Goal: Task Accomplishment & Management: Manage account settings

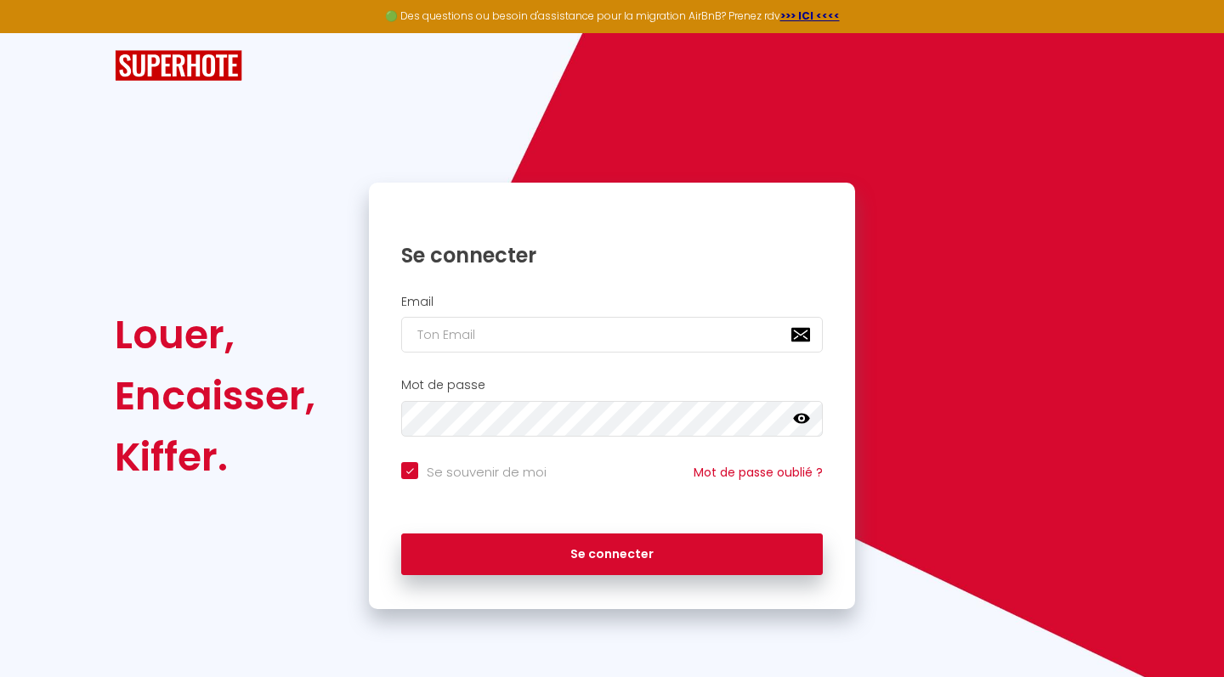
type input "c"
checkbox input "true"
type input "ce"
checkbox input "true"
type input "ces"
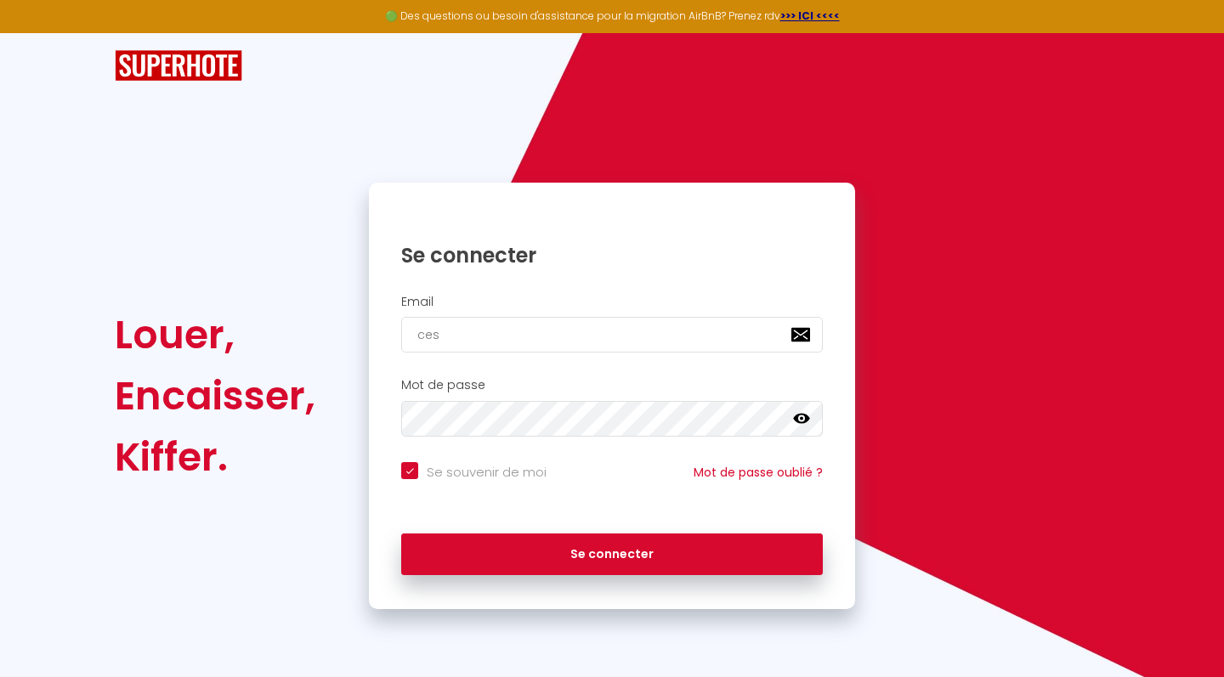
checkbox input "true"
type input "cest"
checkbox input "true"
type input "cesta"
checkbox input "true"
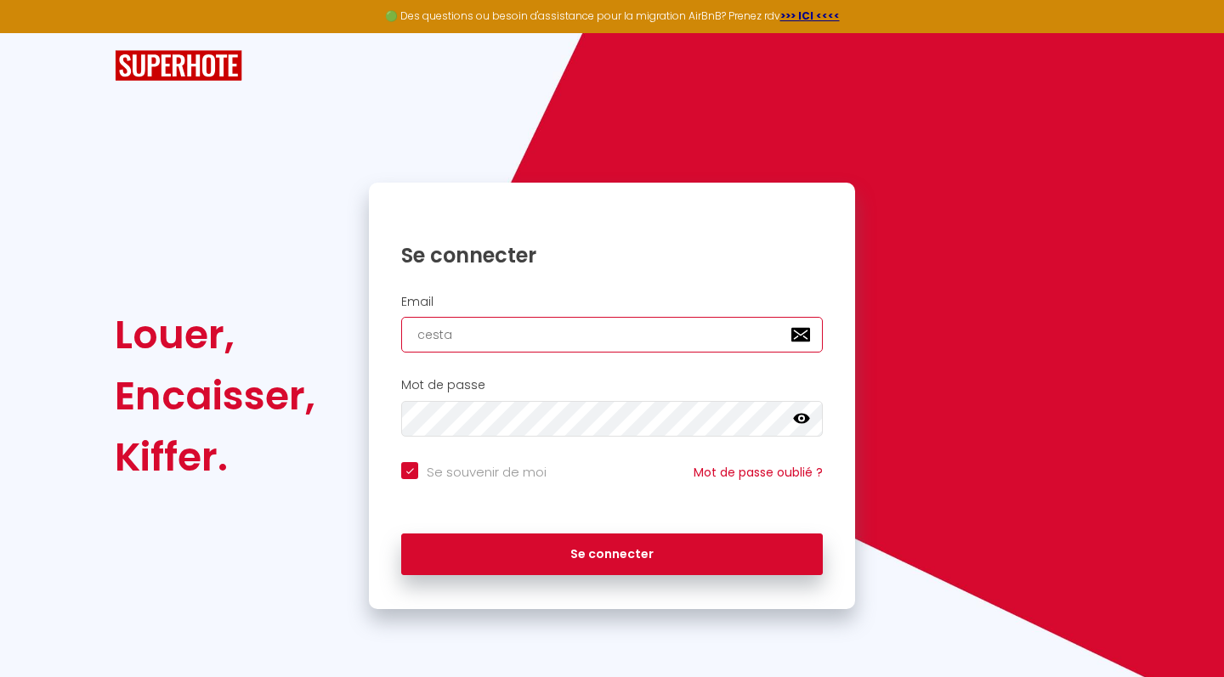
type input "[PERSON_NAME][EMAIL_ADDRESS][DOMAIN_NAME]"
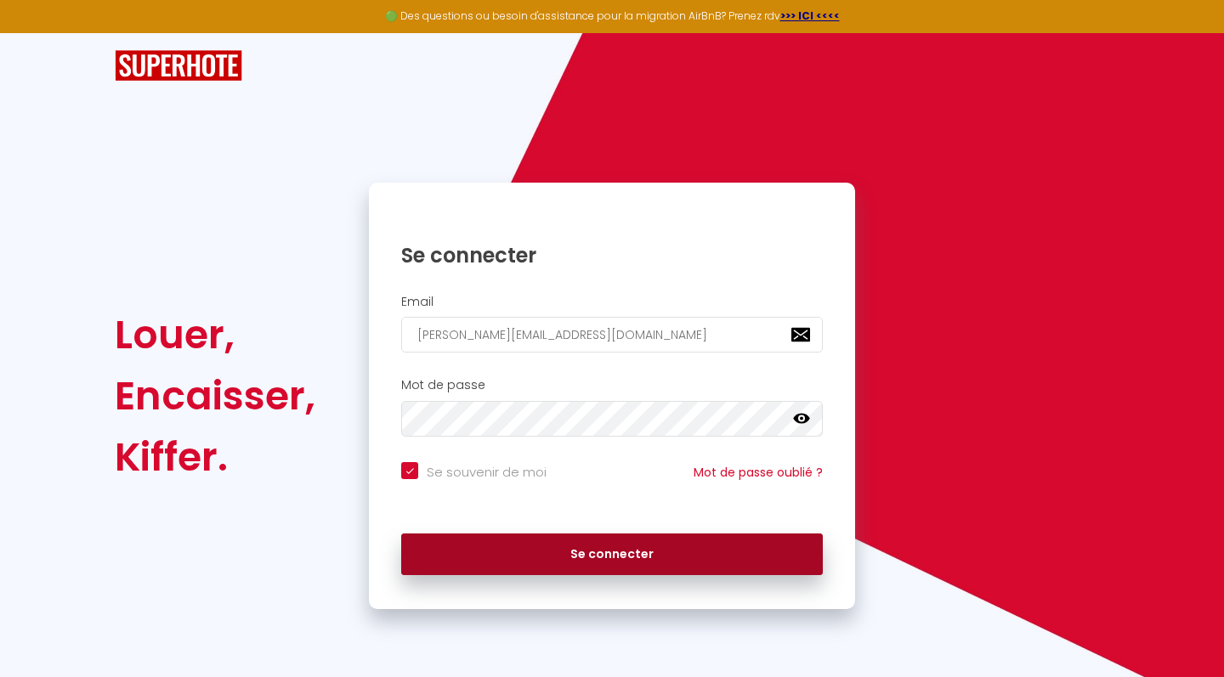
click at [580, 552] on button "Se connecter" at bounding box center [611, 555] width 421 height 42
checkbox input "true"
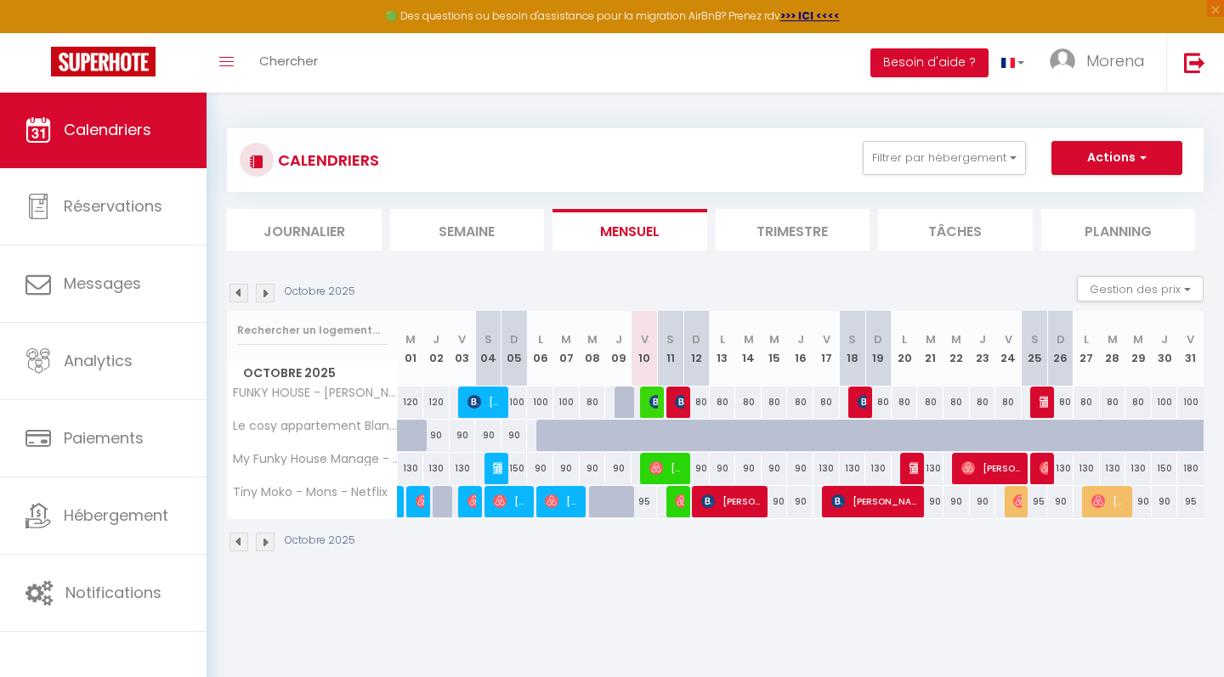
click at [773, 224] on li "Trimestre" at bounding box center [792, 230] width 155 height 42
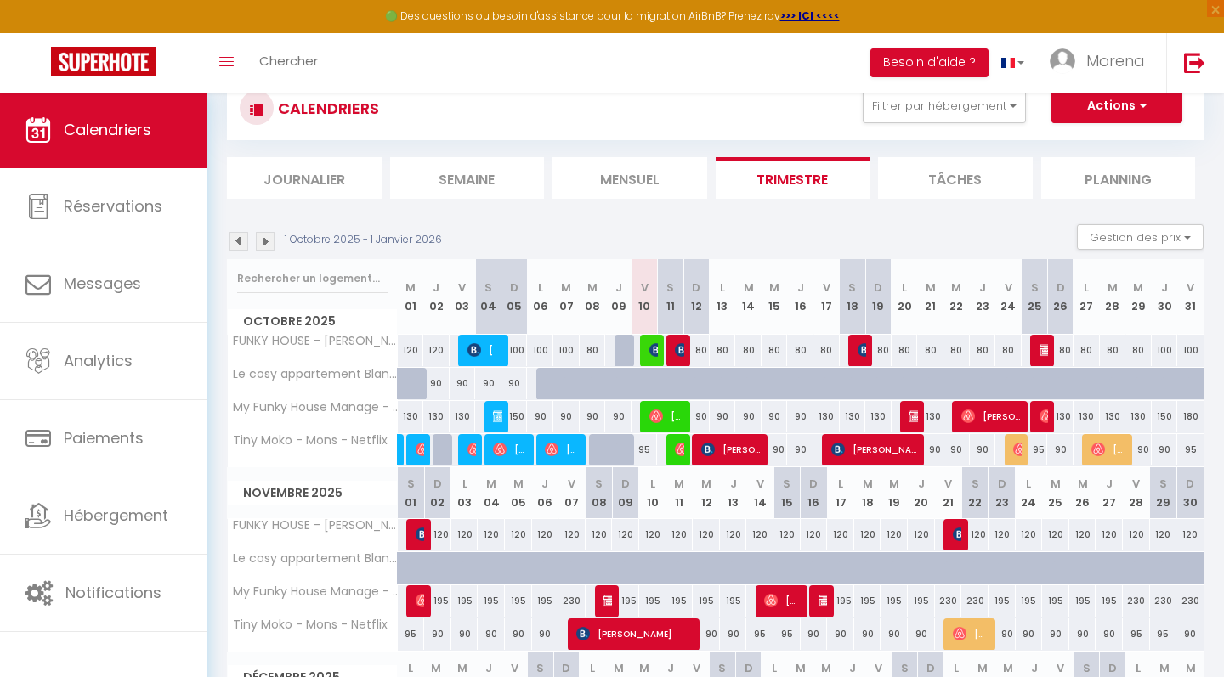
scroll to position [64, 0]
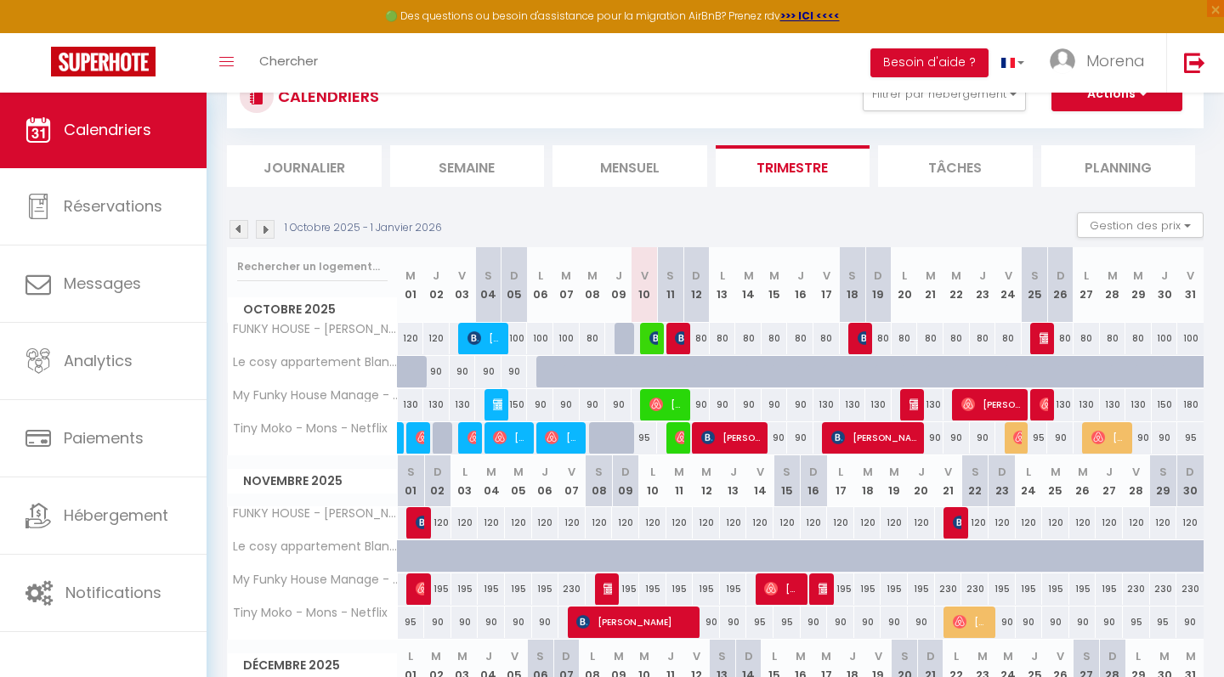
click at [648, 442] on div "95" at bounding box center [644, 437] width 26 height 31
type input "95"
type input "Ven 10 Octobre 2025"
type input "Sam 11 Octobre 2025"
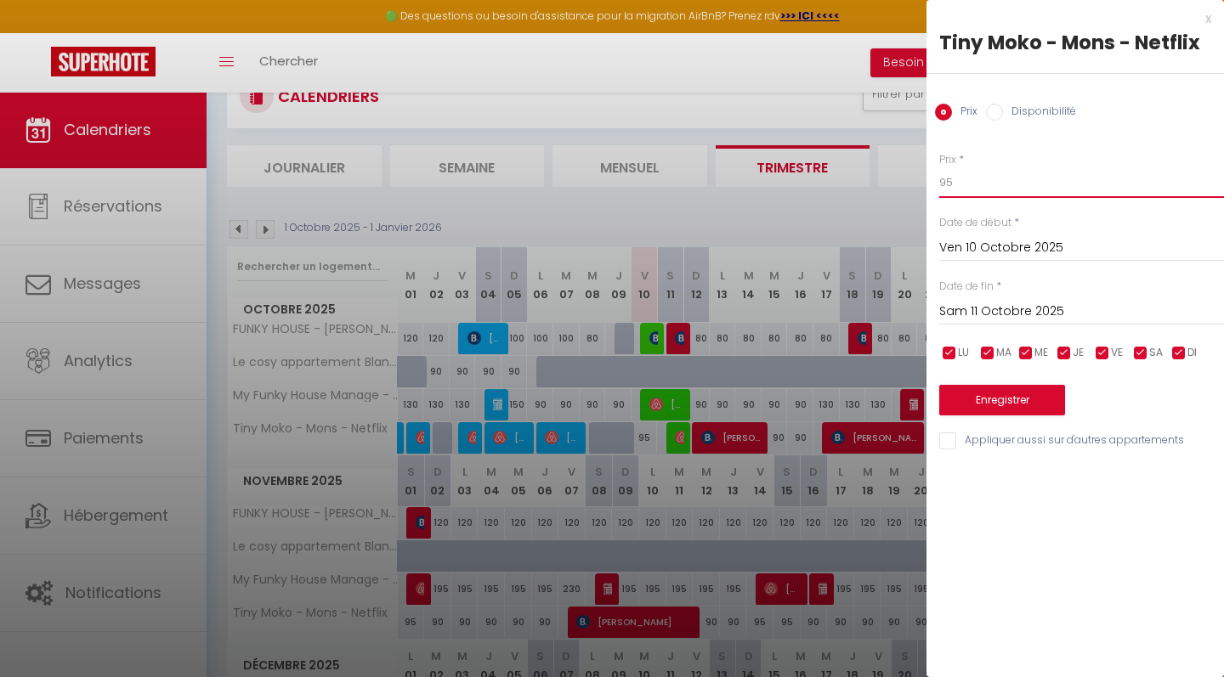
click at [967, 178] on input "95" at bounding box center [1081, 182] width 285 height 31
type input "9"
type input "8"
type input "85"
click at [1023, 402] on button "Enregistrer" at bounding box center [1002, 400] width 126 height 31
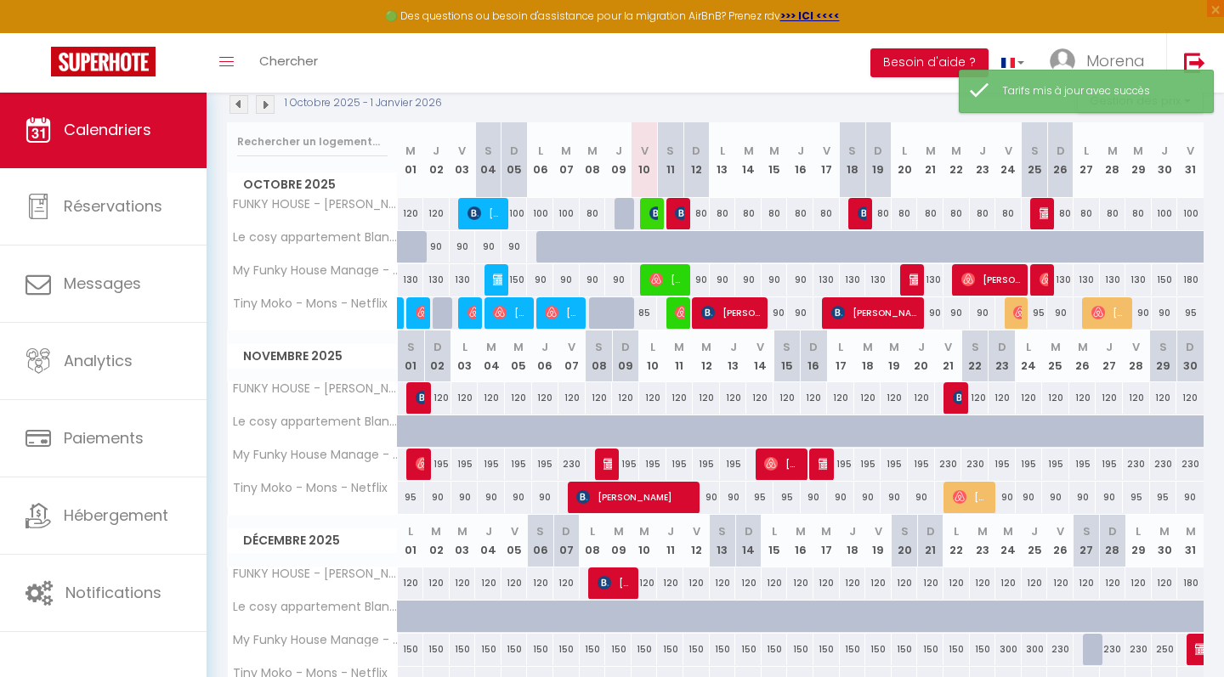
scroll to position [190, 0]
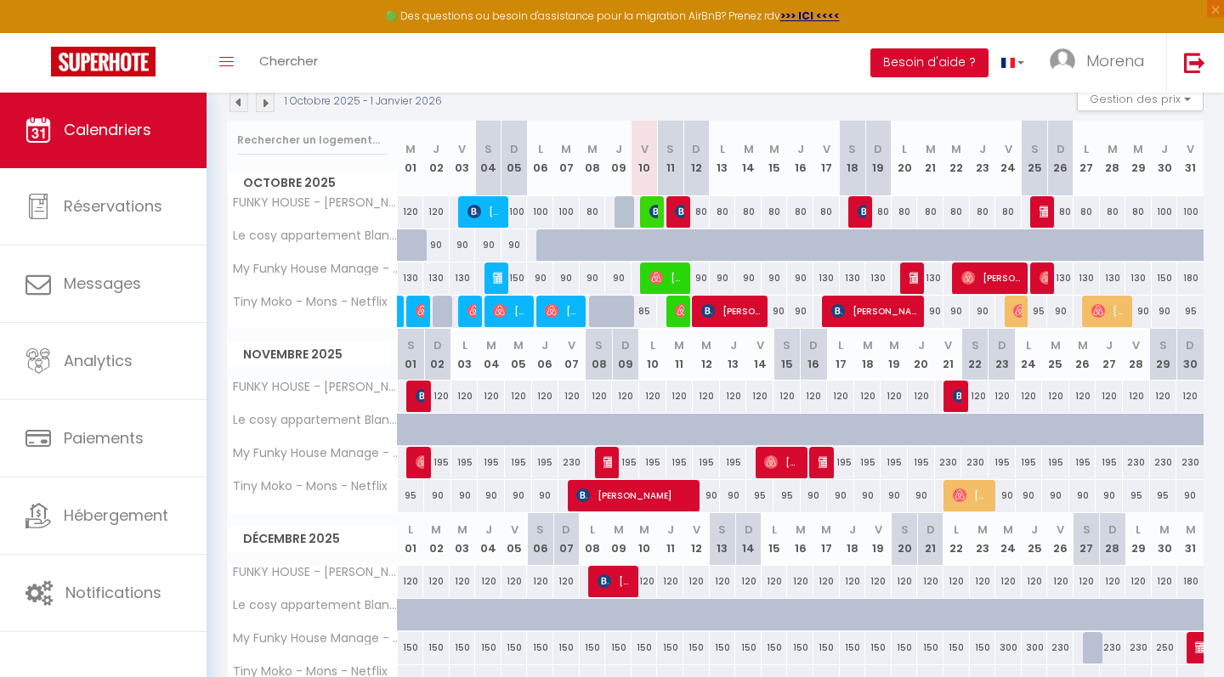
click at [775, 465] on img at bounding box center [771, 462] width 14 height 14
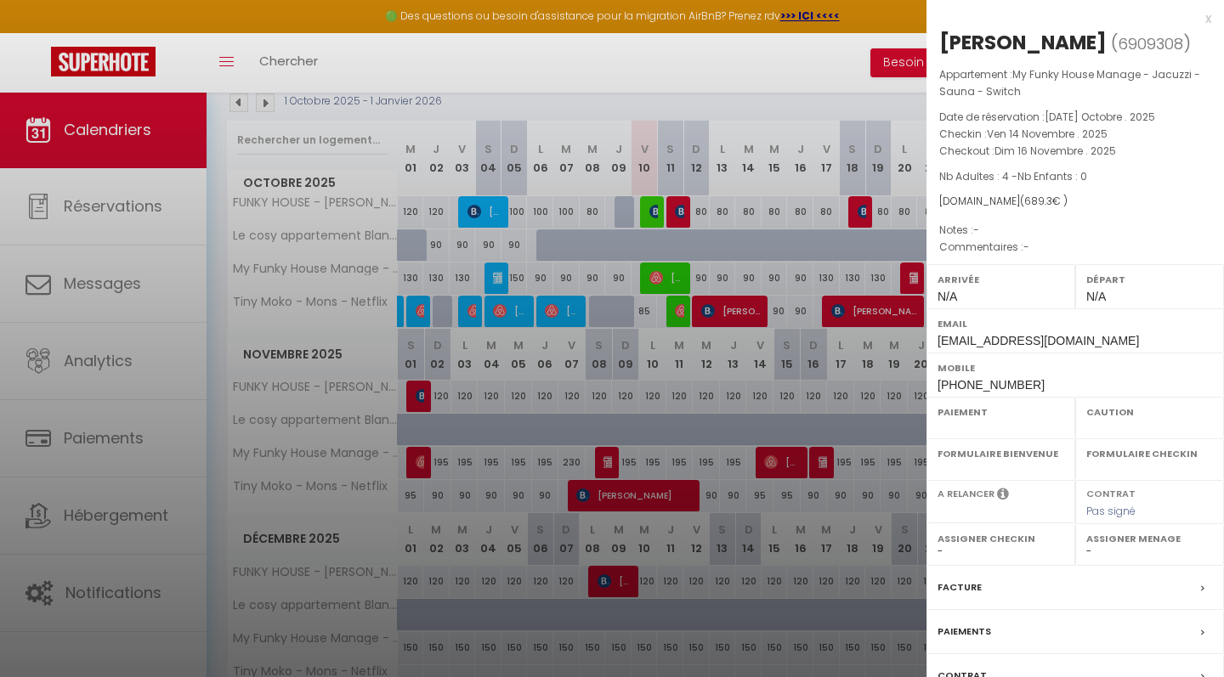
select select "OK"
select select "KO"
select select "0"
select select "1"
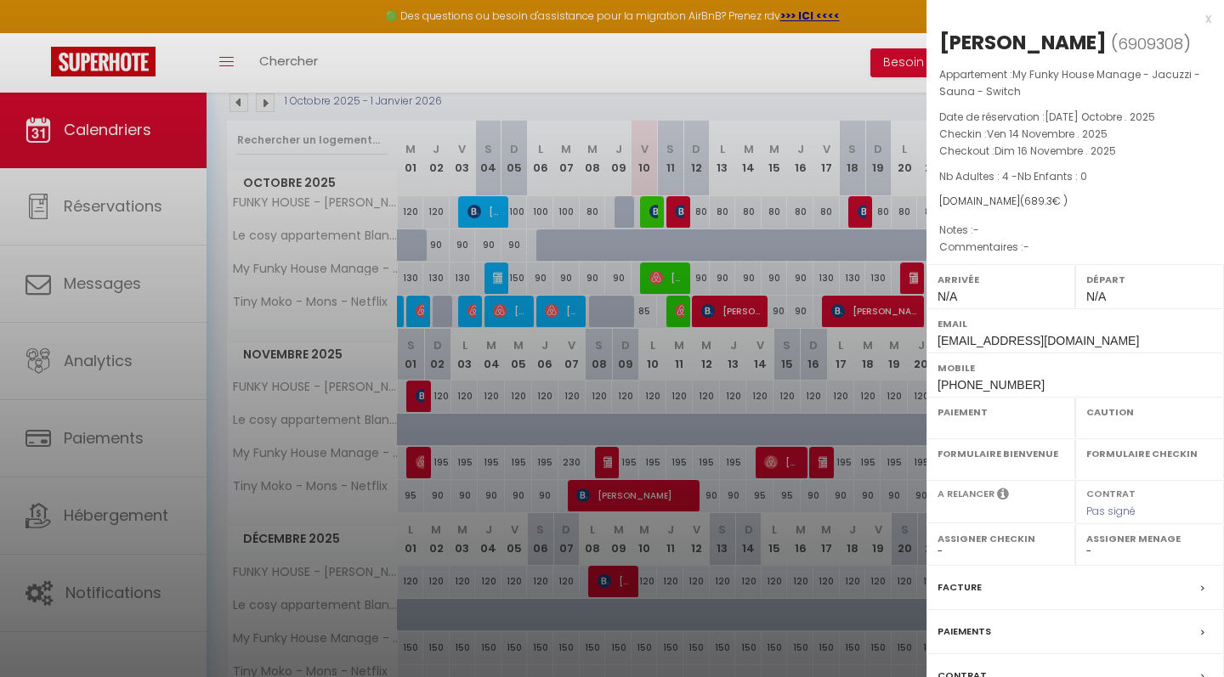
select select
click at [1208, 17] on div "x" at bounding box center [1068, 18] width 285 height 20
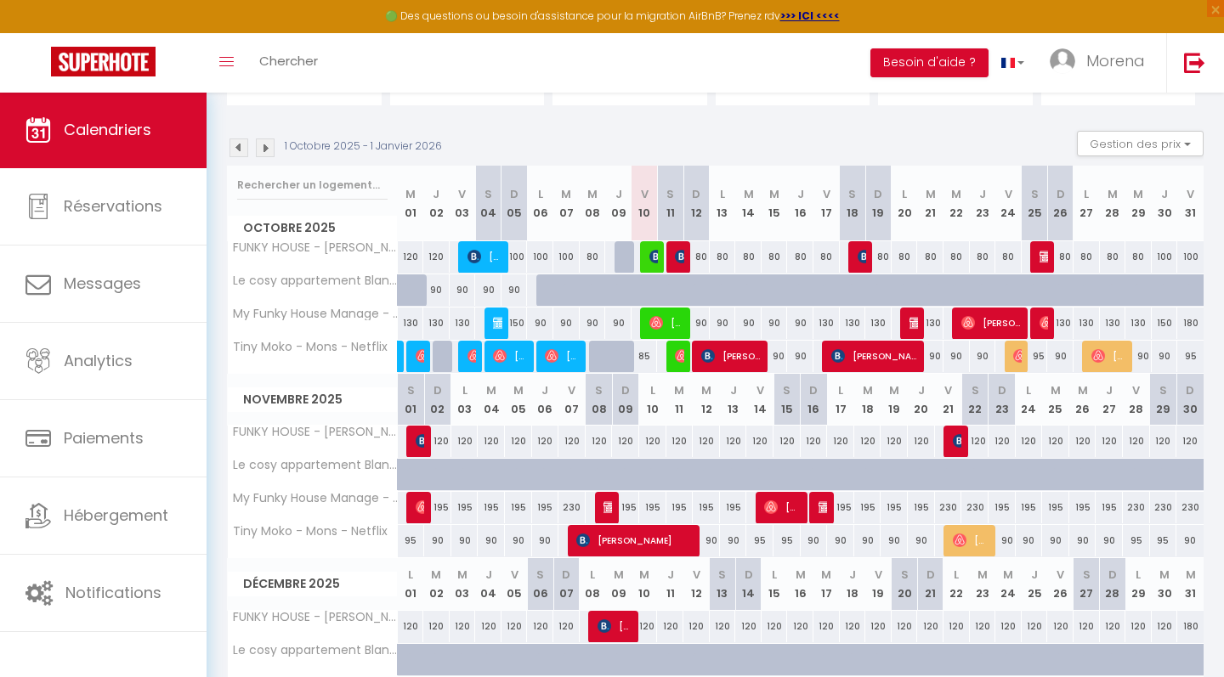
scroll to position [144, 0]
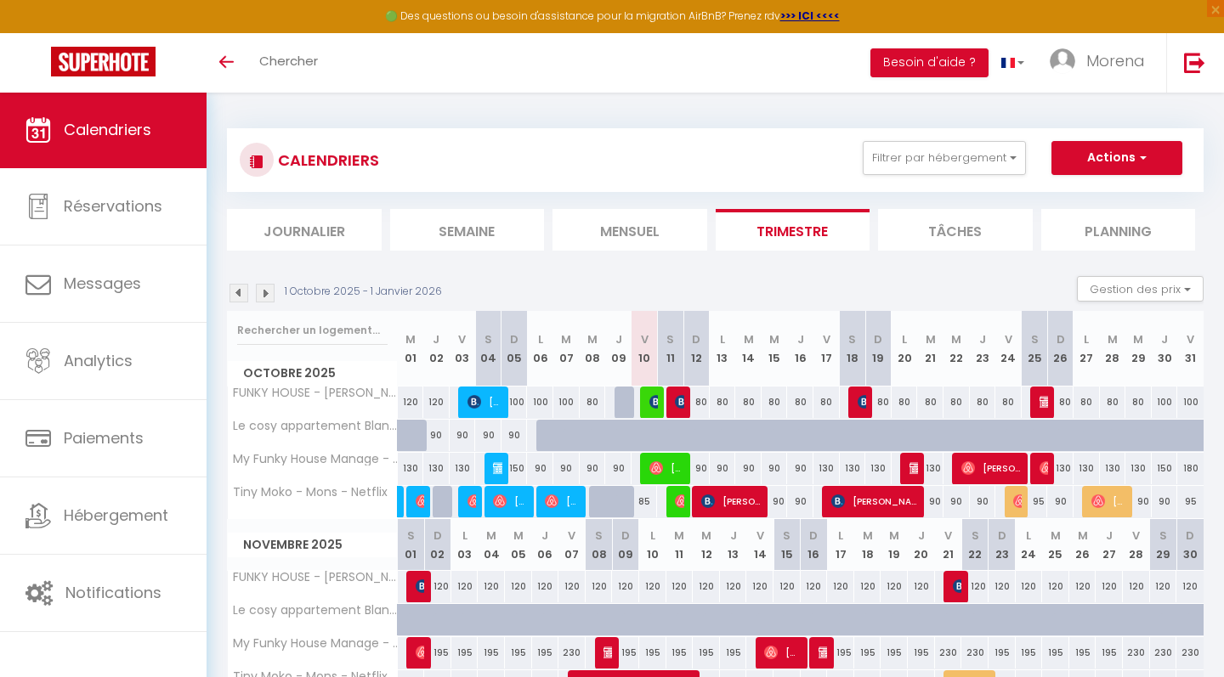
select select
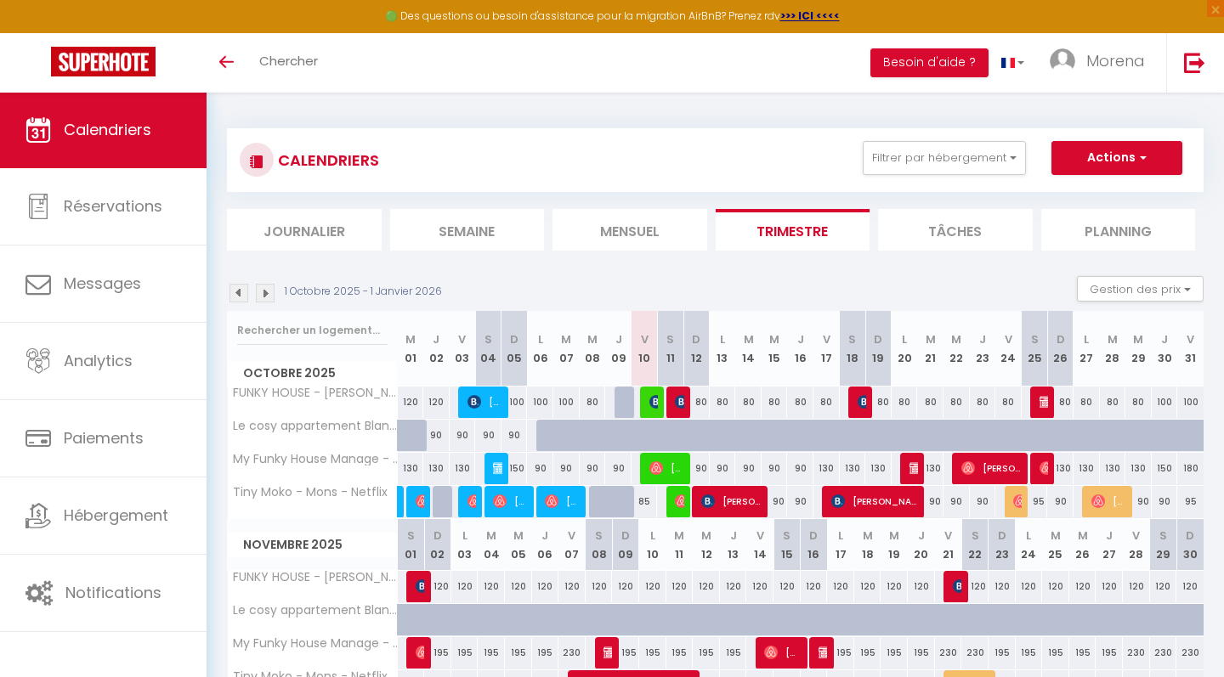
click at [679, 500] on img at bounding box center [682, 502] width 14 height 14
select select "OK"
select select "0"
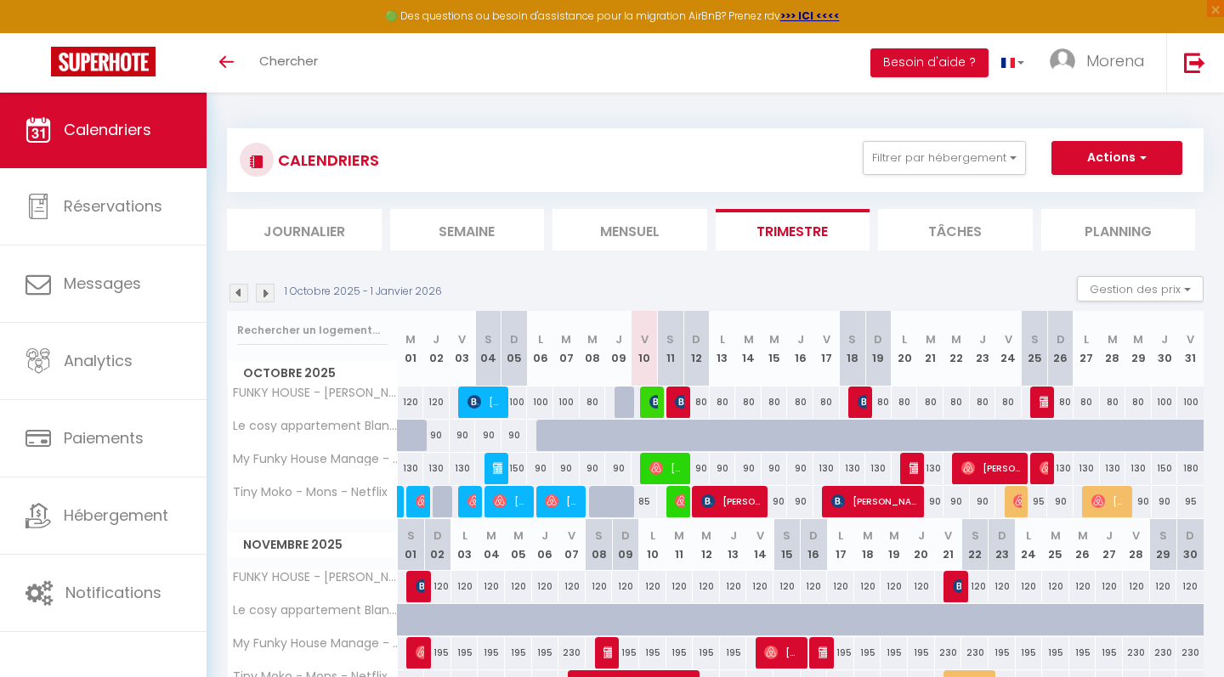
select select "1"
select select
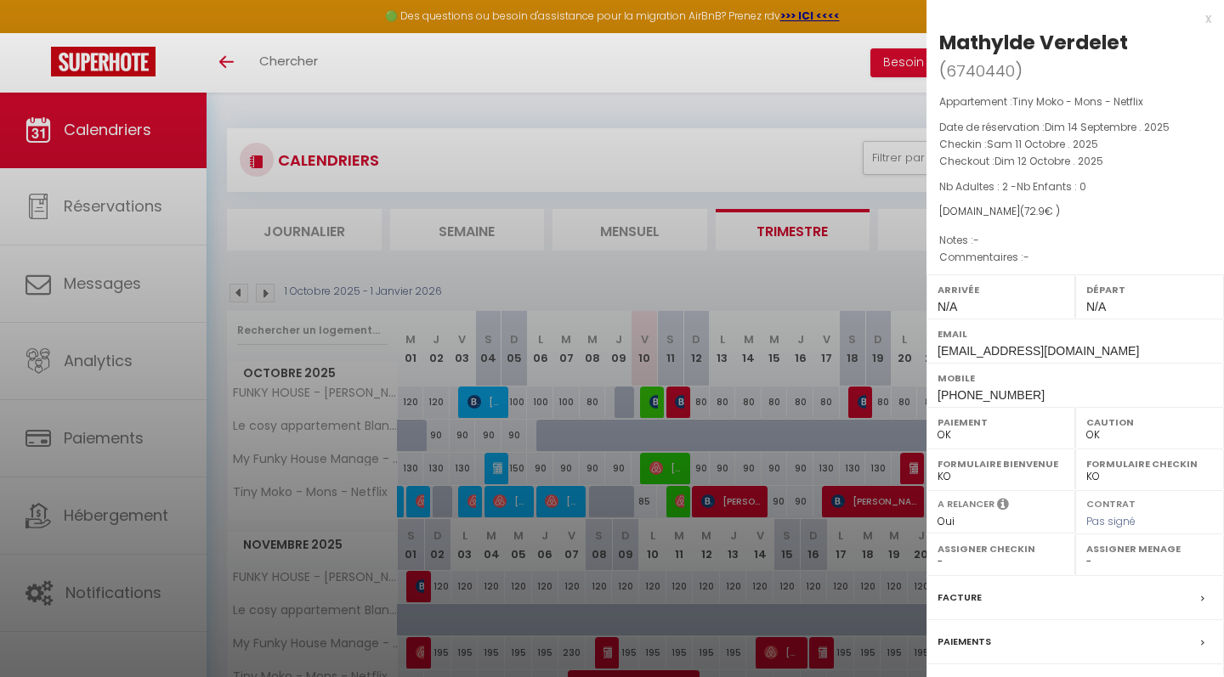
click at [1207, 21] on div "x" at bounding box center [1068, 18] width 285 height 20
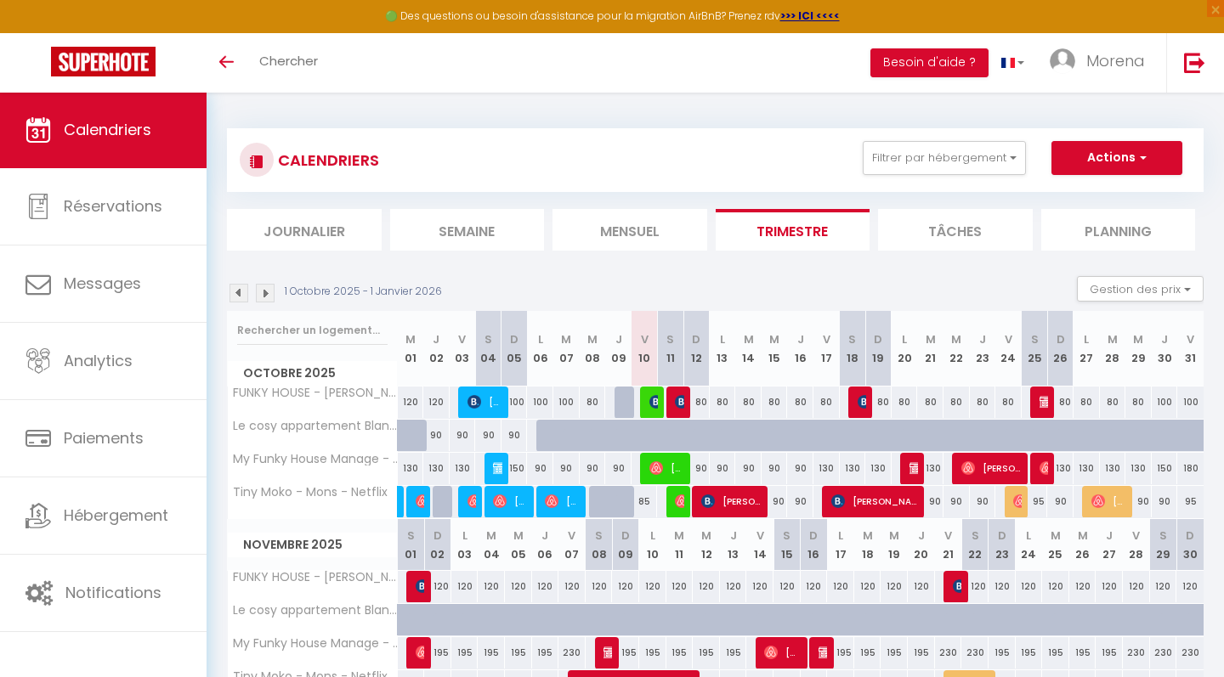
click at [746, 507] on span "[PERSON_NAME]" at bounding box center [731, 501] width 61 height 32
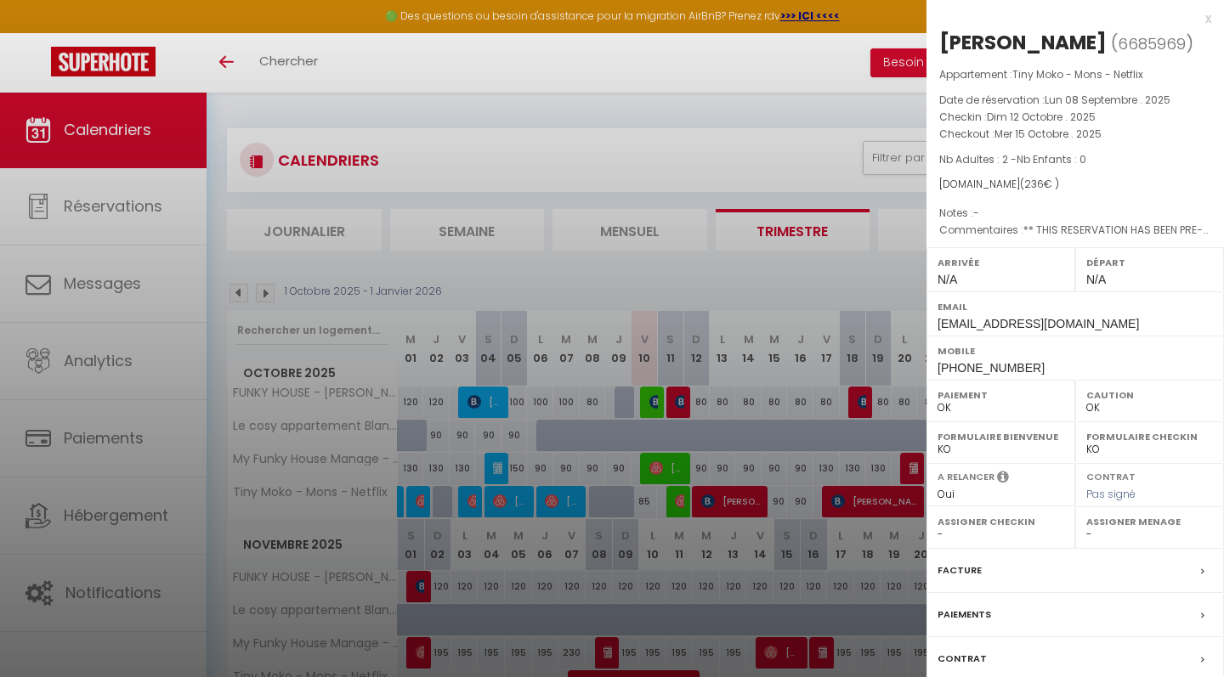
click at [1209, 18] on div "x" at bounding box center [1068, 18] width 285 height 20
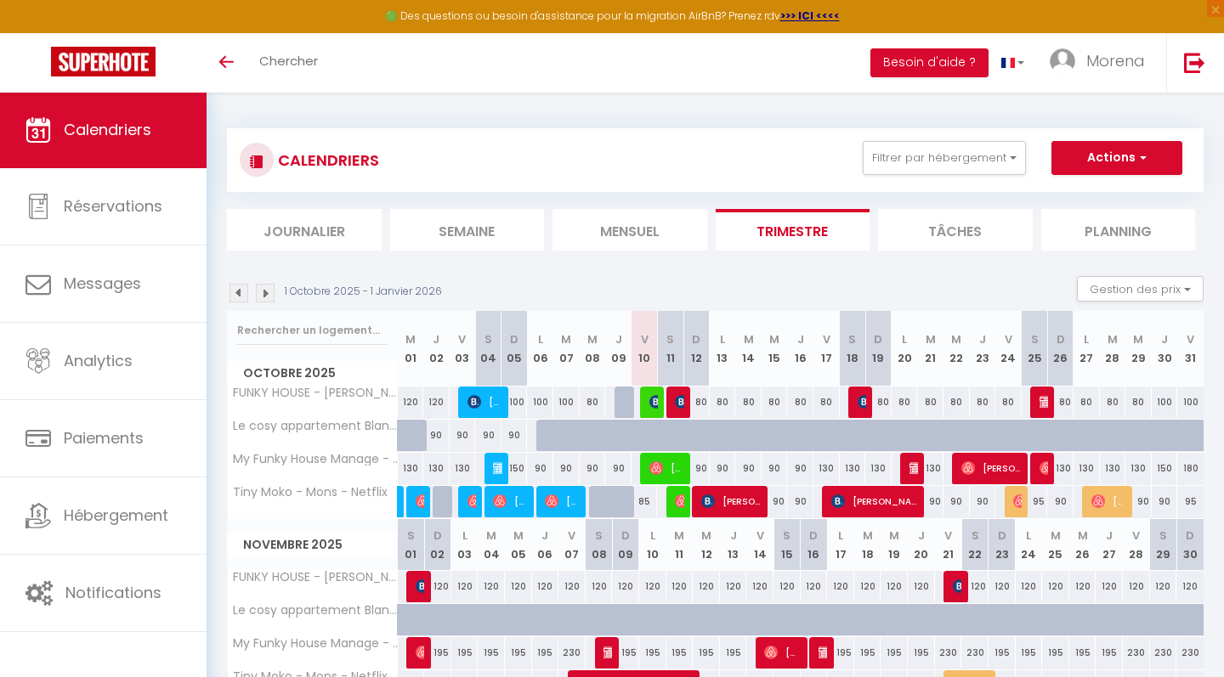
click at [1019, 500] on img at bounding box center [1020, 502] width 14 height 14
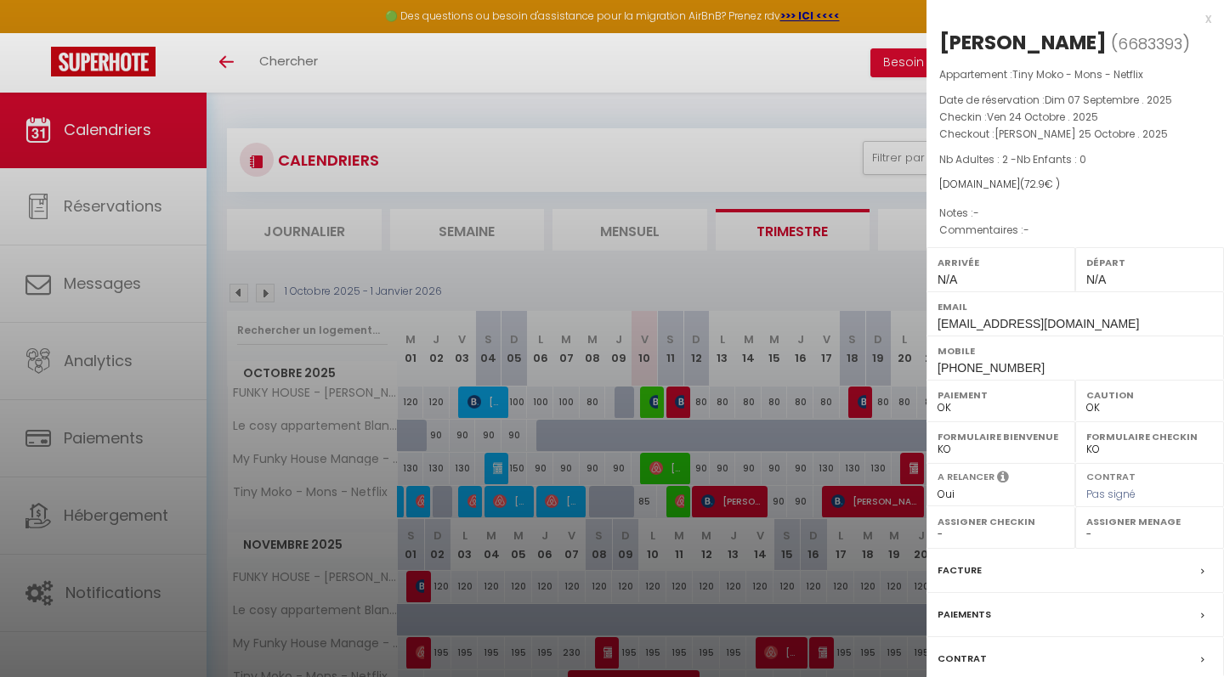
click at [1208, 21] on div "x" at bounding box center [1068, 18] width 285 height 20
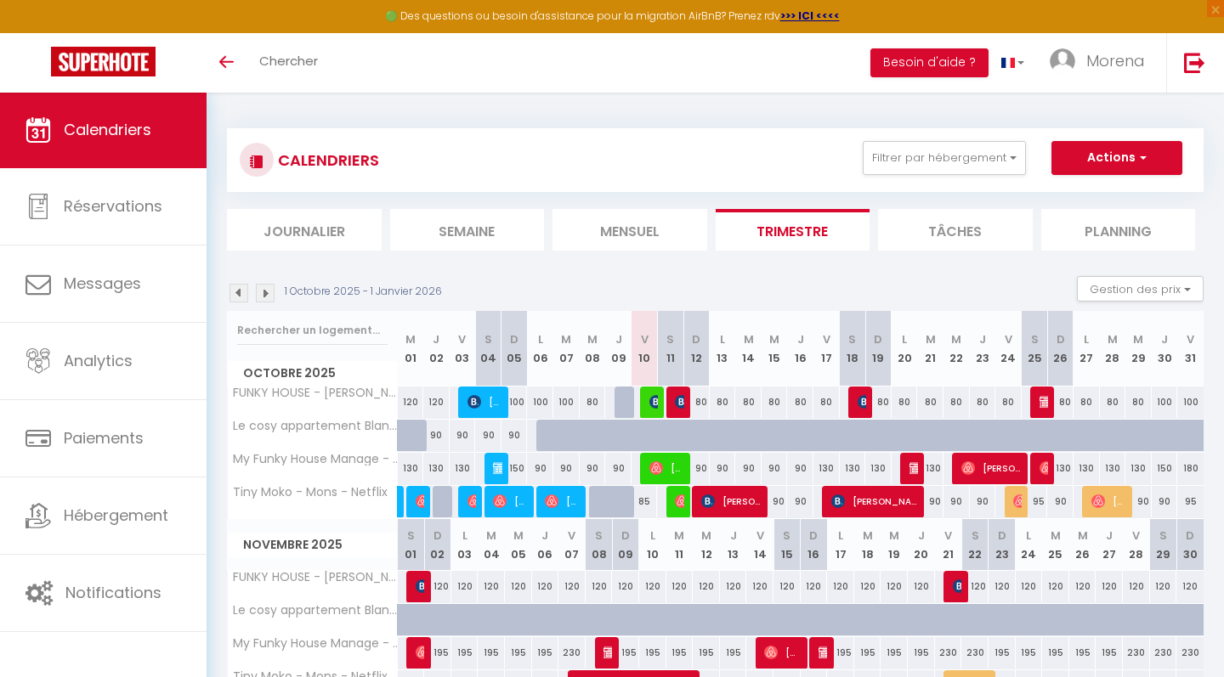
click at [893, 499] on span "[PERSON_NAME] Sacharidis" at bounding box center [875, 501] width 88 height 32
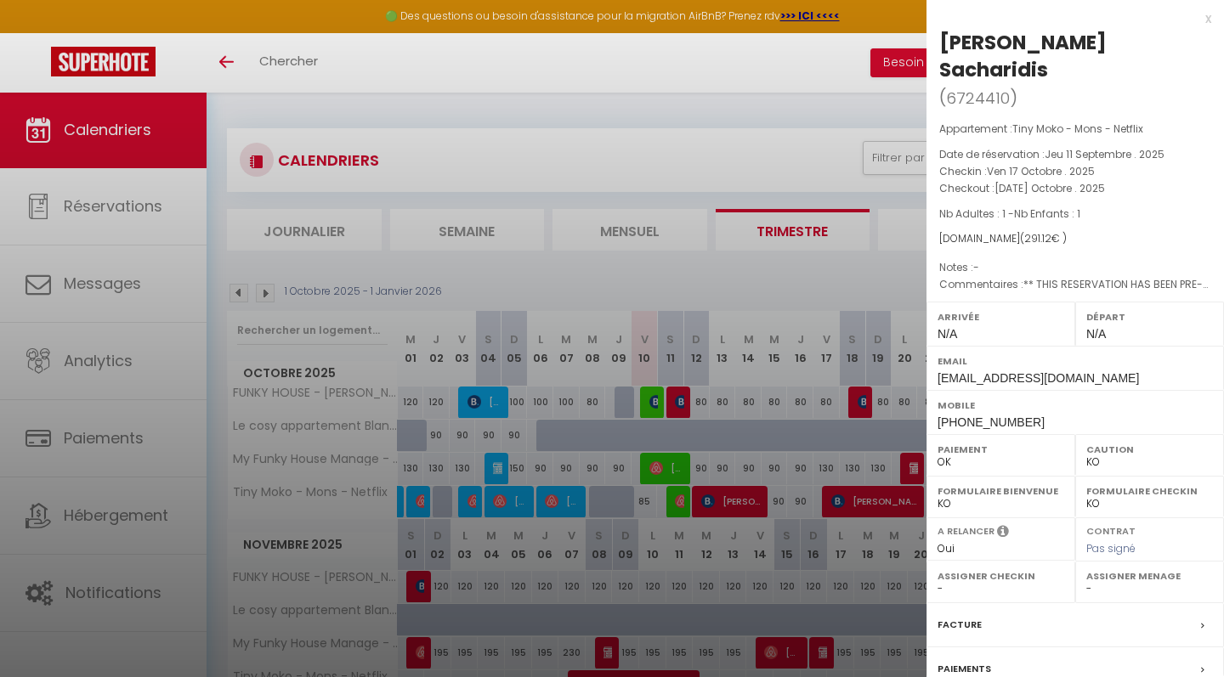
click at [1209, 19] on div "x" at bounding box center [1068, 18] width 285 height 20
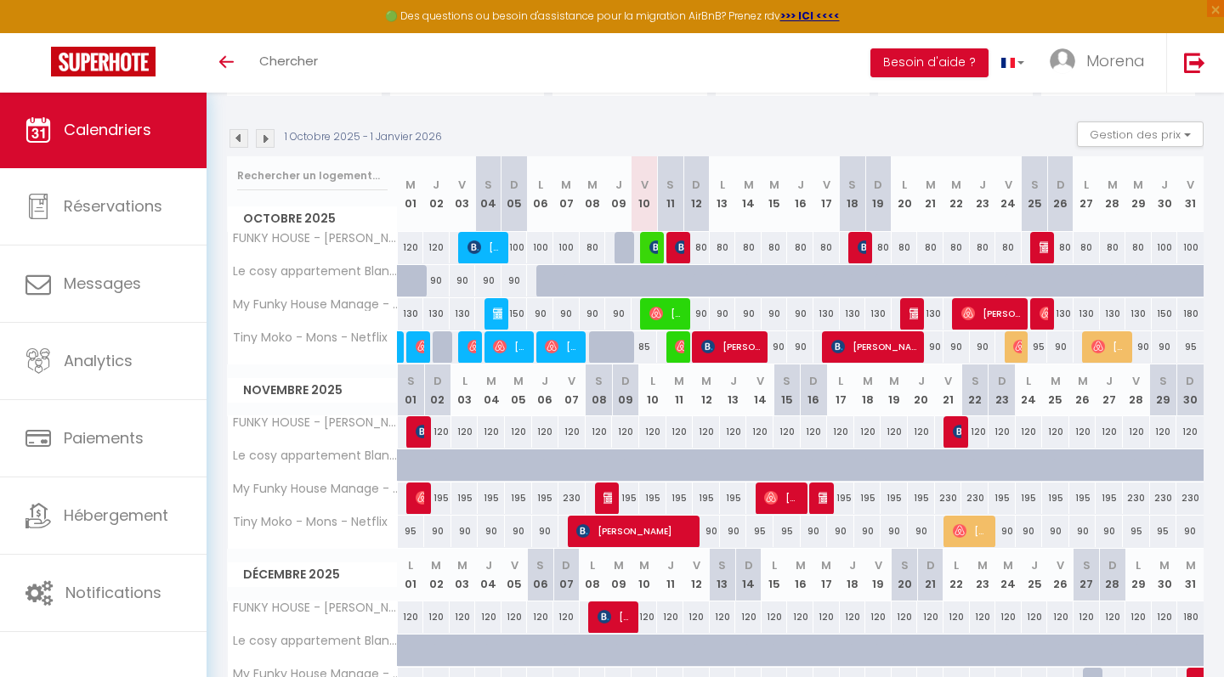
scroll to position [155, 0]
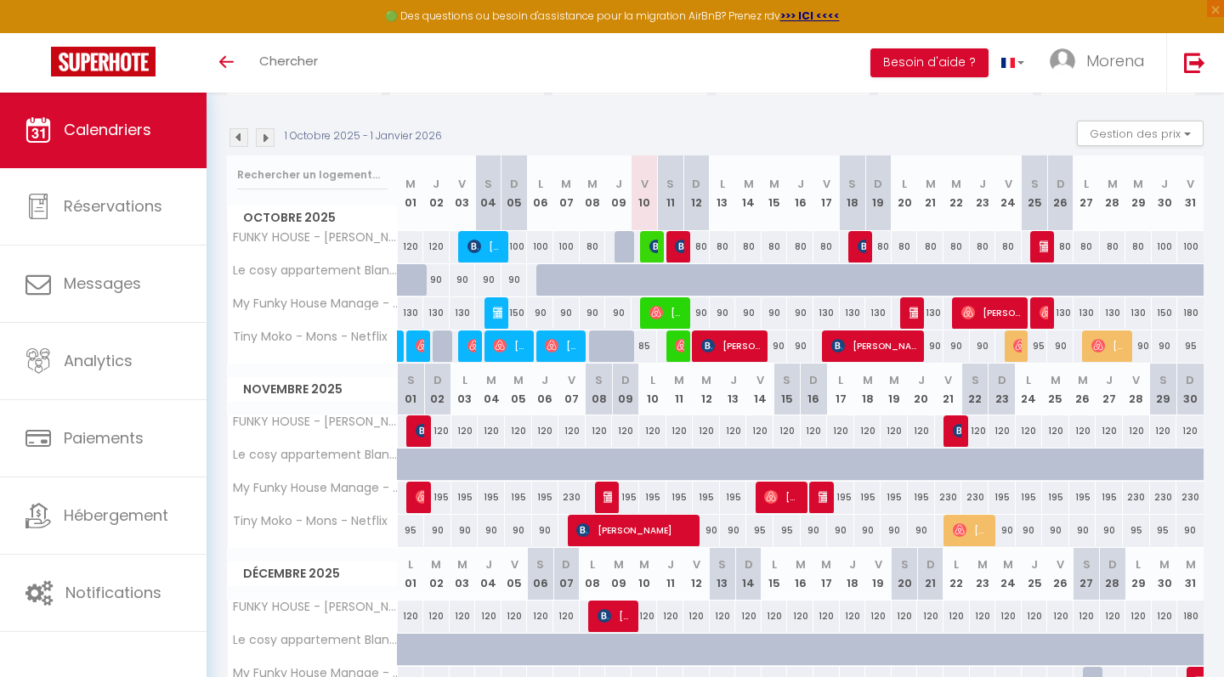
click at [656, 316] on img at bounding box center [656, 313] width 14 height 14
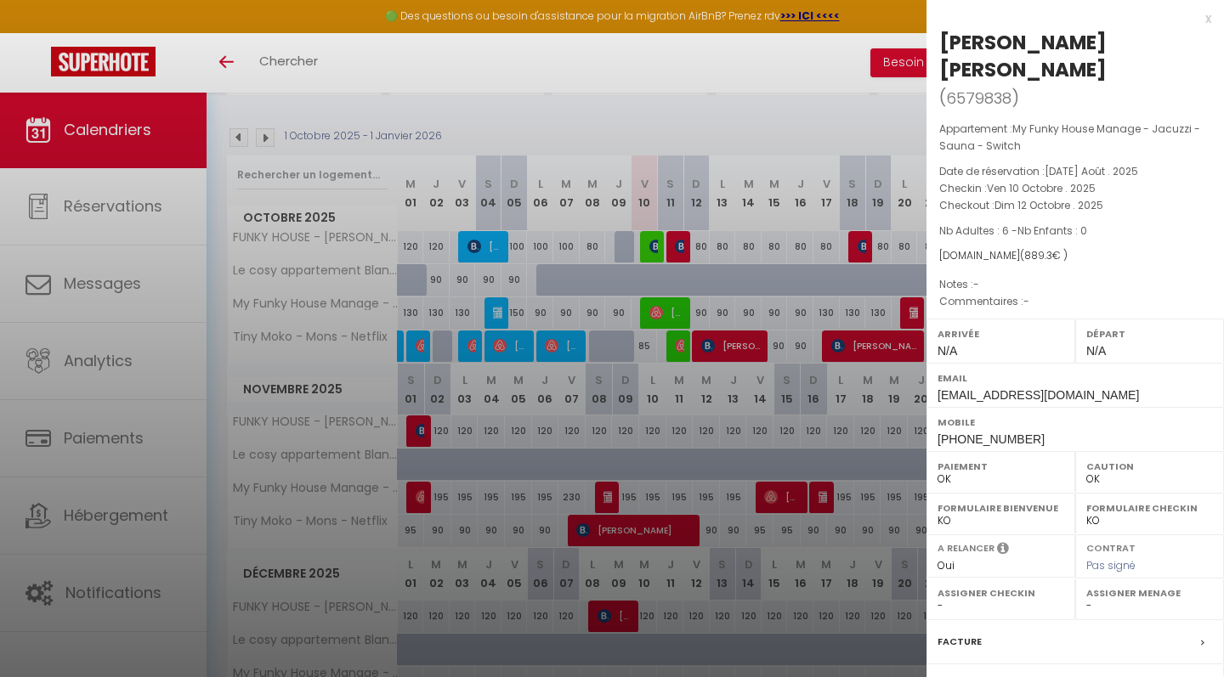
click at [1210, 20] on div "x" at bounding box center [1068, 18] width 285 height 20
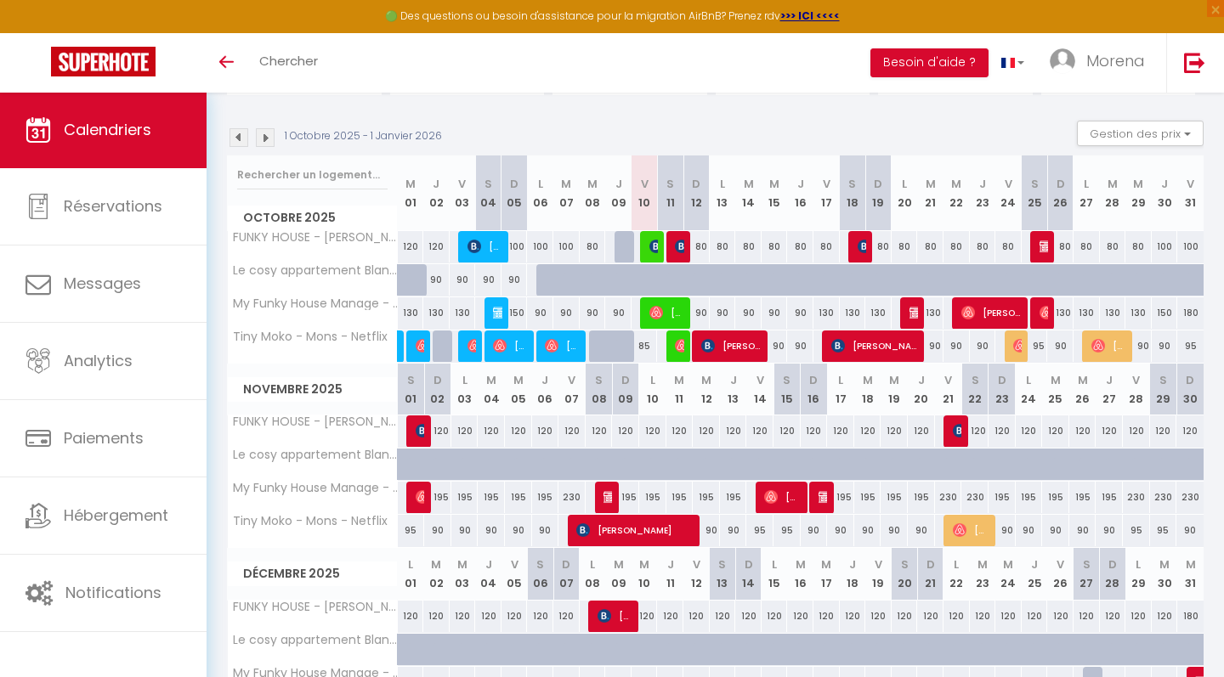
click at [1044, 311] on img at bounding box center [1046, 313] width 14 height 14
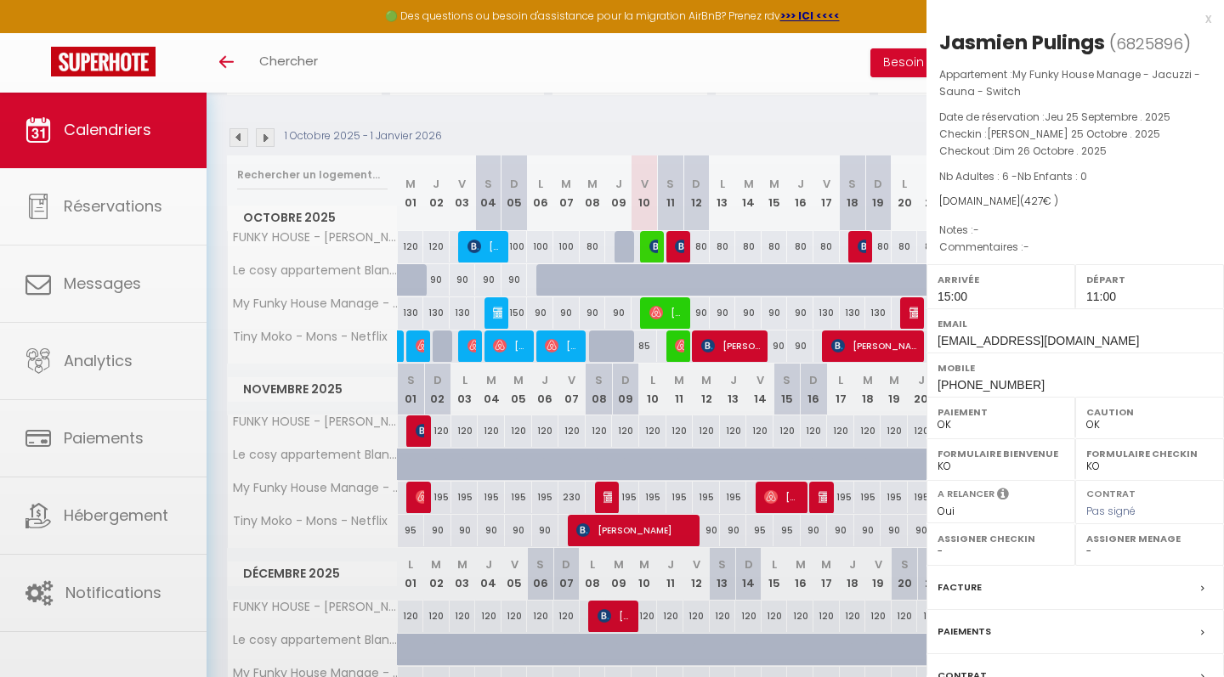
select select "KO"
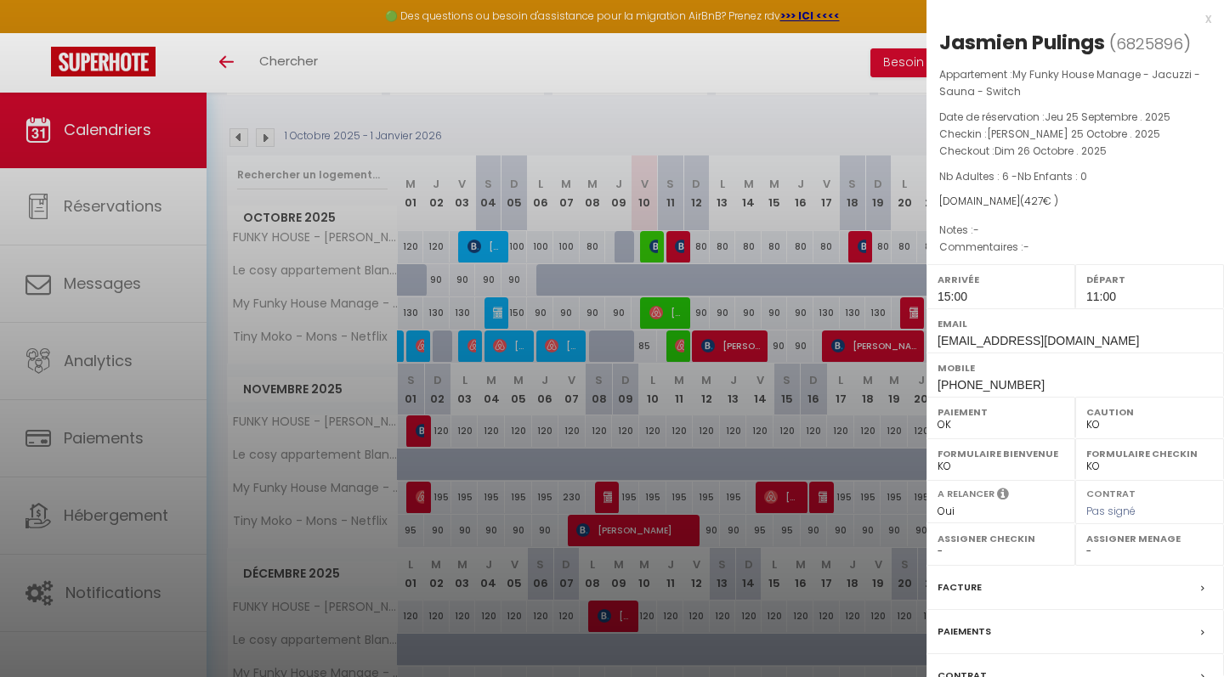
click at [1203, 22] on div "x" at bounding box center [1068, 18] width 285 height 20
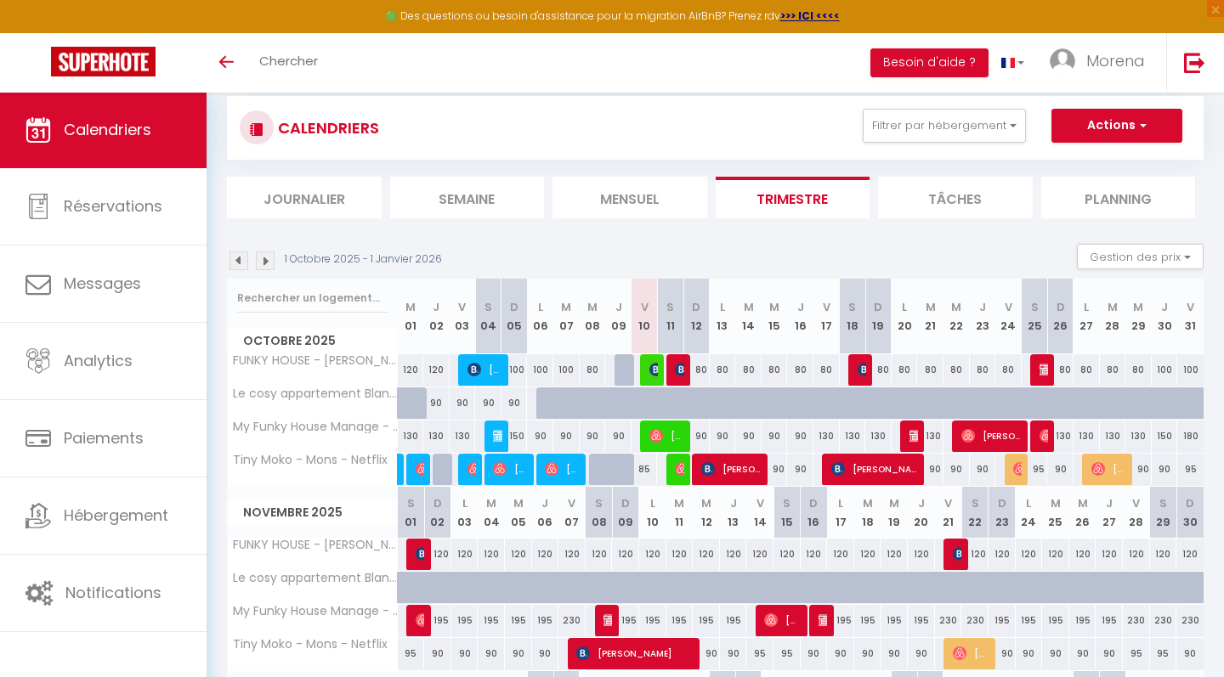
scroll to position [53, 0]
